Goal: Information Seeking & Learning: Learn about a topic

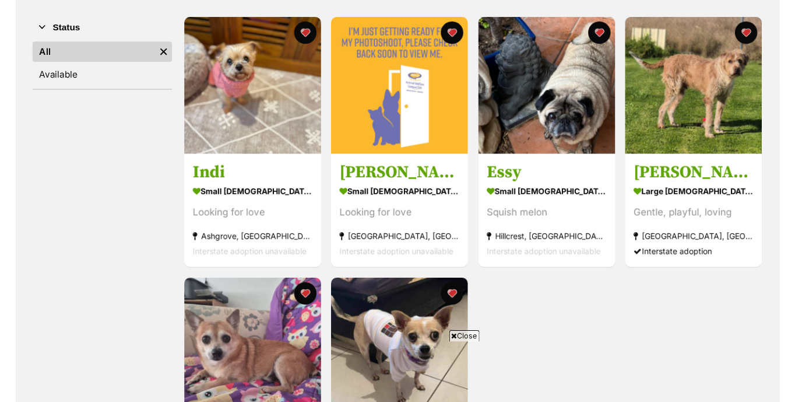
scroll to position [210, 0]
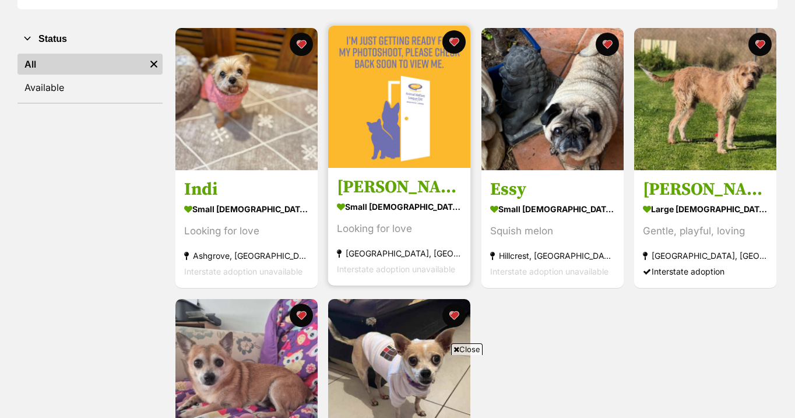
click at [404, 109] on img at bounding box center [399, 97] width 142 height 142
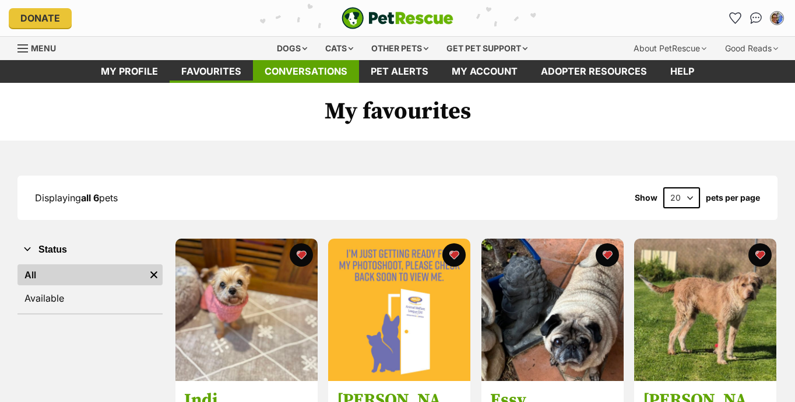
scroll to position [0, 0]
click at [280, 49] on div "Dogs" at bounding box center [292, 48] width 47 height 23
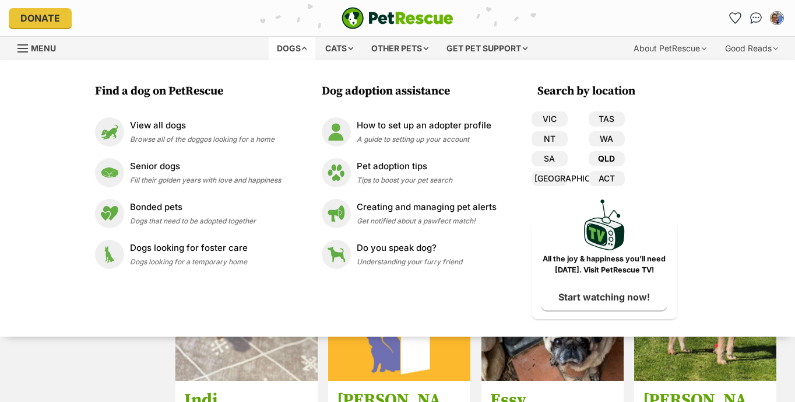
click at [607, 160] on link "QLD" at bounding box center [607, 158] width 36 height 15
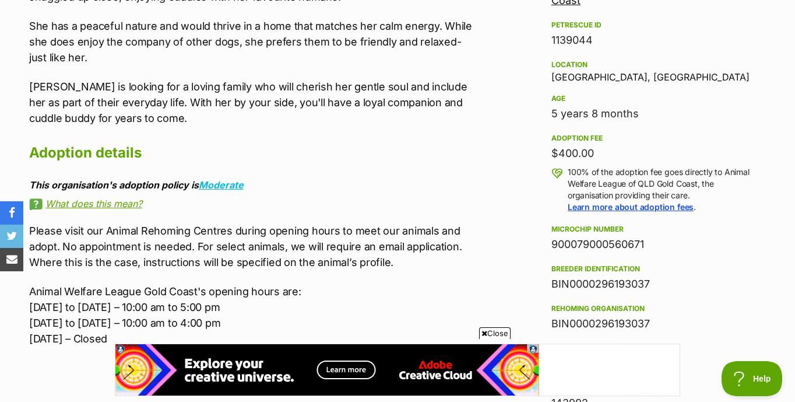
scroll to position [740, 0]
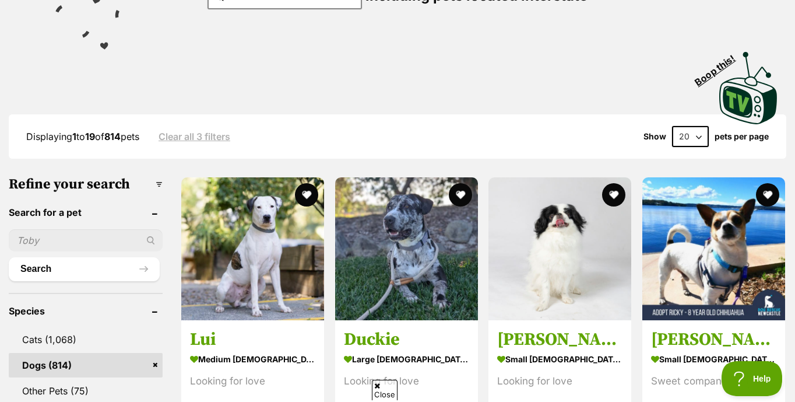
click at [16, 251] on input "text" at bounding box center [86, 240] width 154 height 22
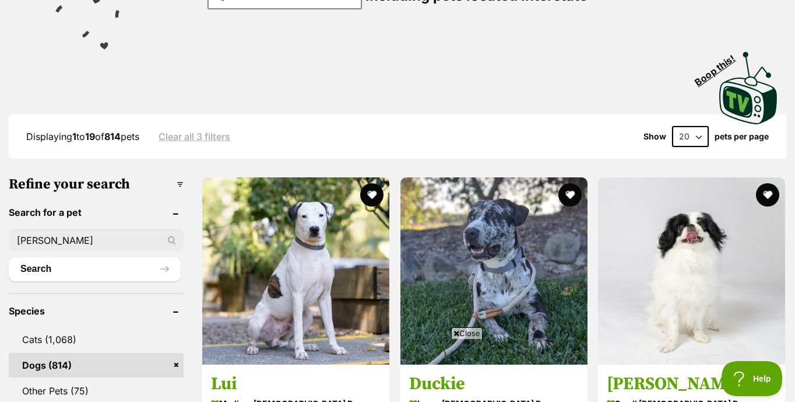
type input "Penelope"
click at [94, 268] on button "Search" at bounding box center [95, 268] width 172 height 23
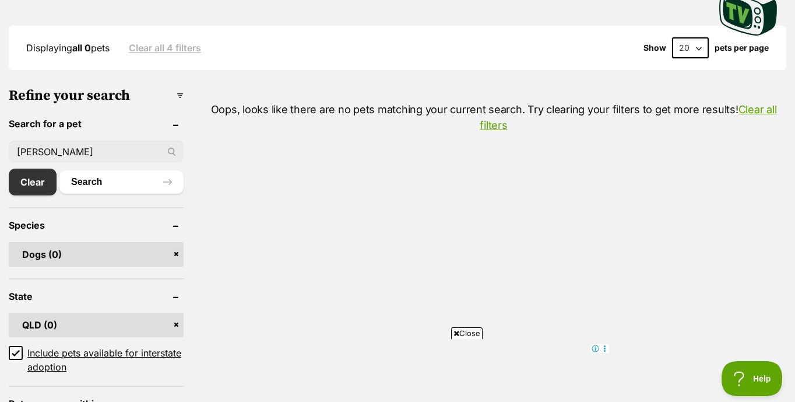
scroll to position [291, 0]
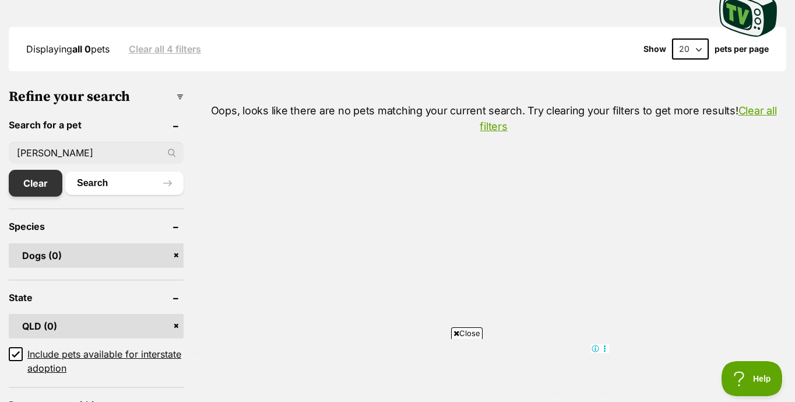
click at [32, 189] on link "Clear" at bounding box center [36, 183] width 54 height 27
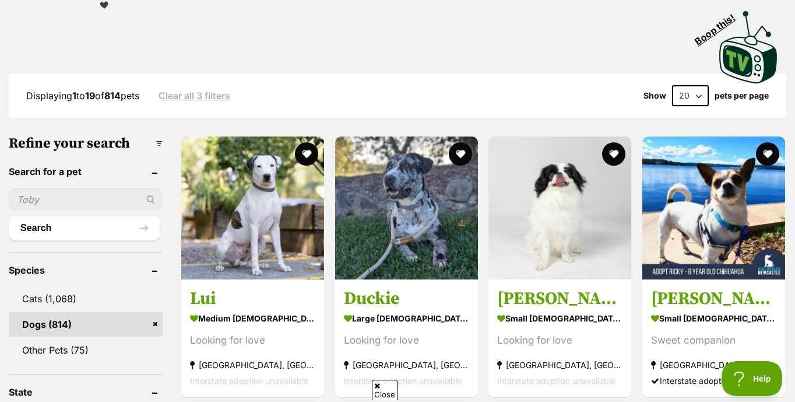
scroll to position [245, 0]
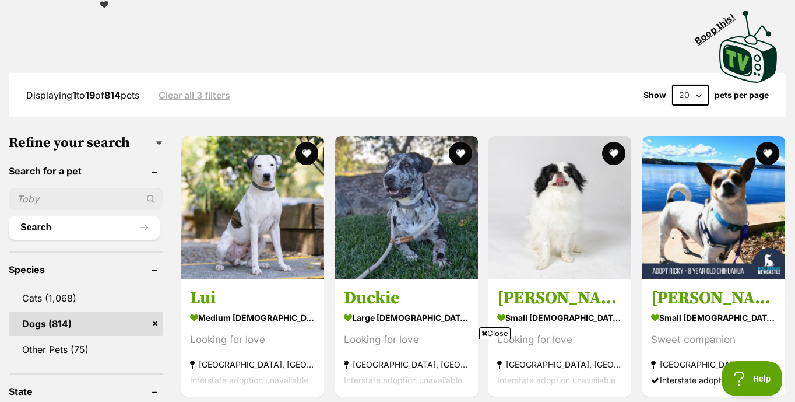
click at [16, 210] on input "text" at bounding box center [86, 199] width 154 height 22
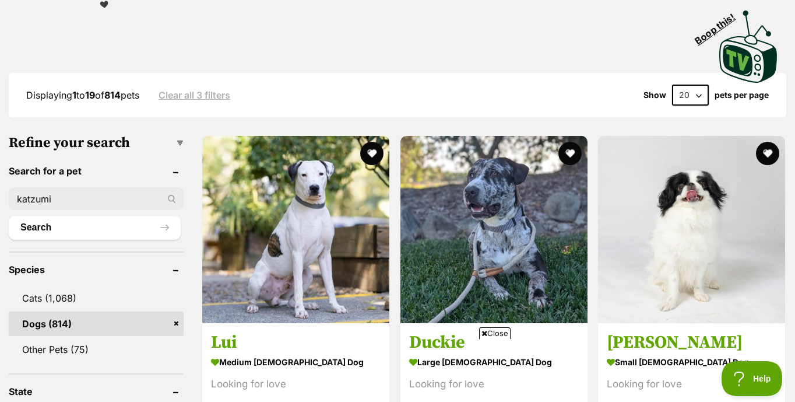
type input "katzumi"
click at [94, 227] on button "Search" at bounding box center [95, 227] width 172 height 23
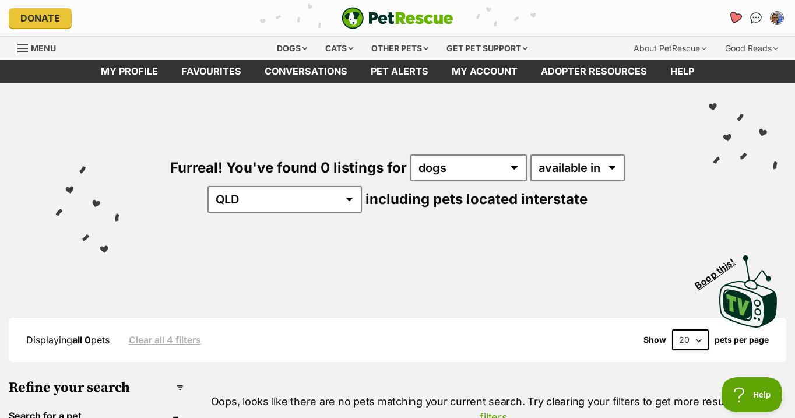
click at [735, 15] on icon "Favourites" at bounding box center [735, 17] width 14 height 13
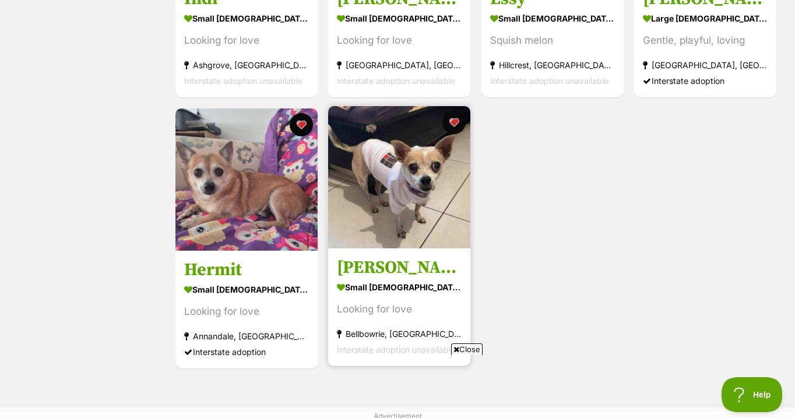
scroll to position [402, 0]
